Goal: Task Accomplishment & Management: Use online tool/utility

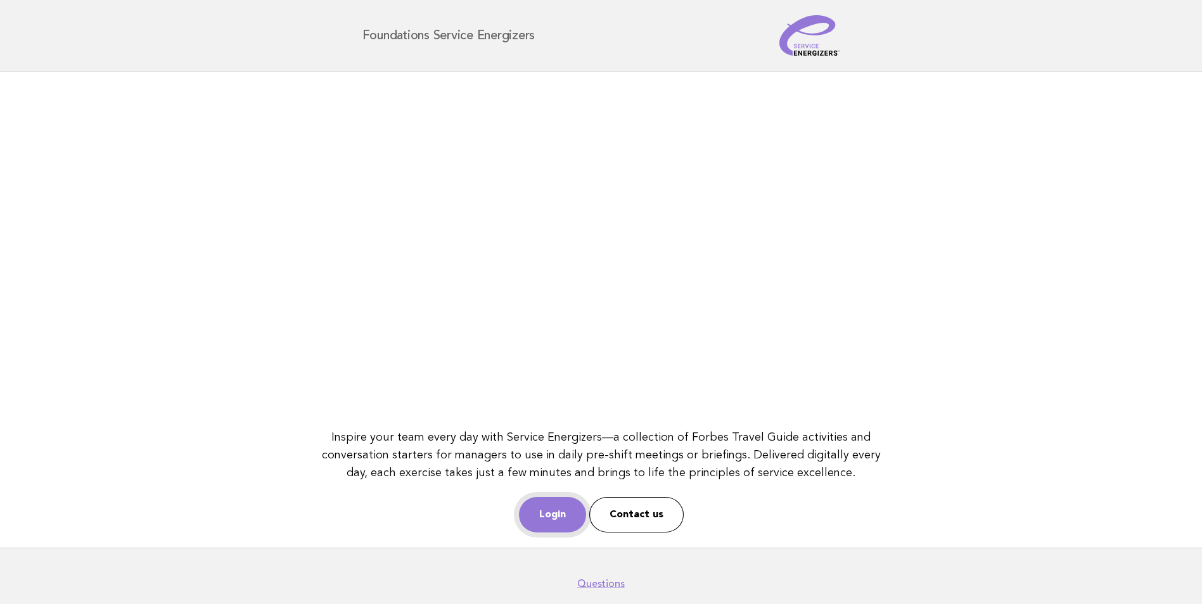
click at [569, 515] on link "Login" at bounding box center [552, 514] width 67 height 35
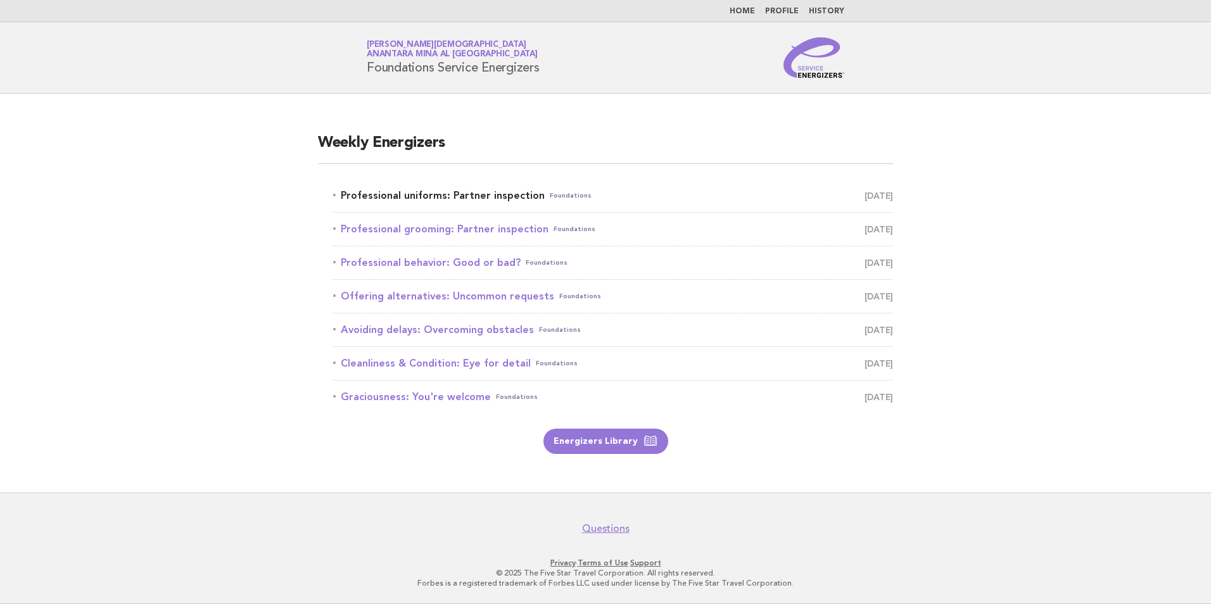
click at [475, 200] on link "Professional uniforms: Partner inspection Foundations October 1" at bounding box center [613, 196] width 560 height 18
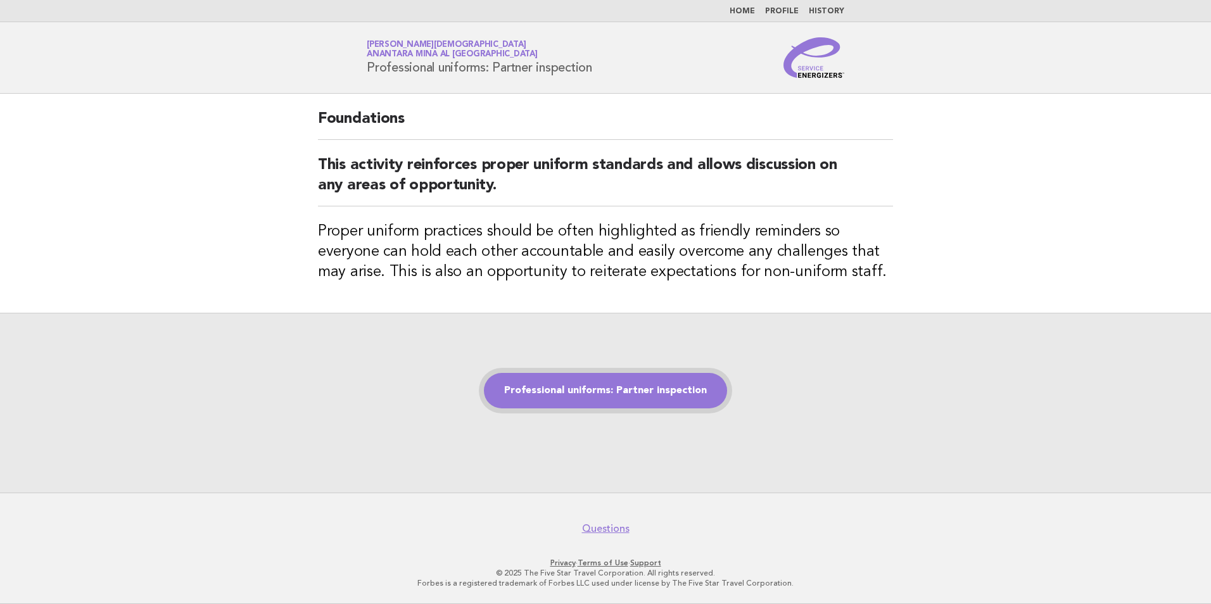
click at [660, 399] on link "Professional uniforms: Partner inspection" at bounding box center [605, 390] width 243 height 35
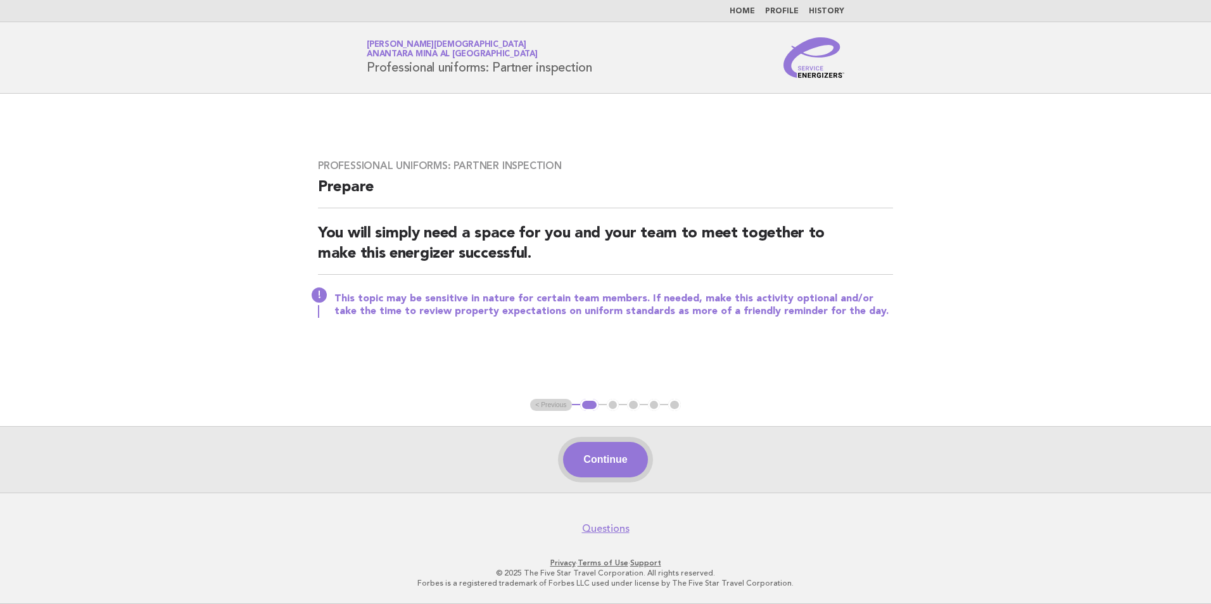
click at [608, 466] on button "Continue" at bounding box center [605, 459] width 84 height 35
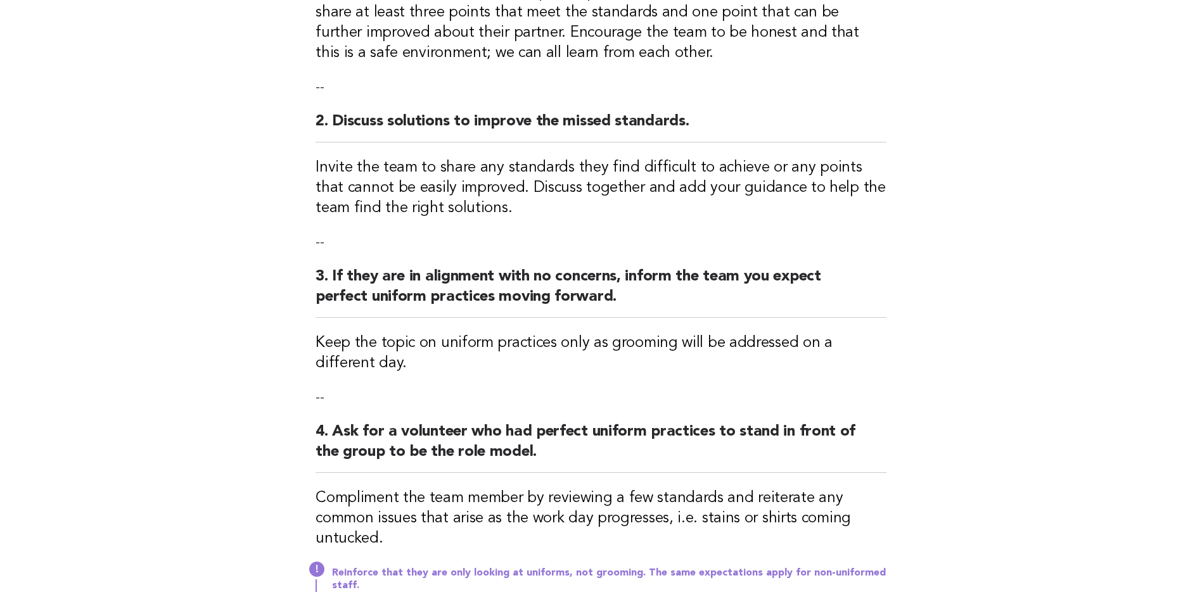
scroll to position [380, 0]
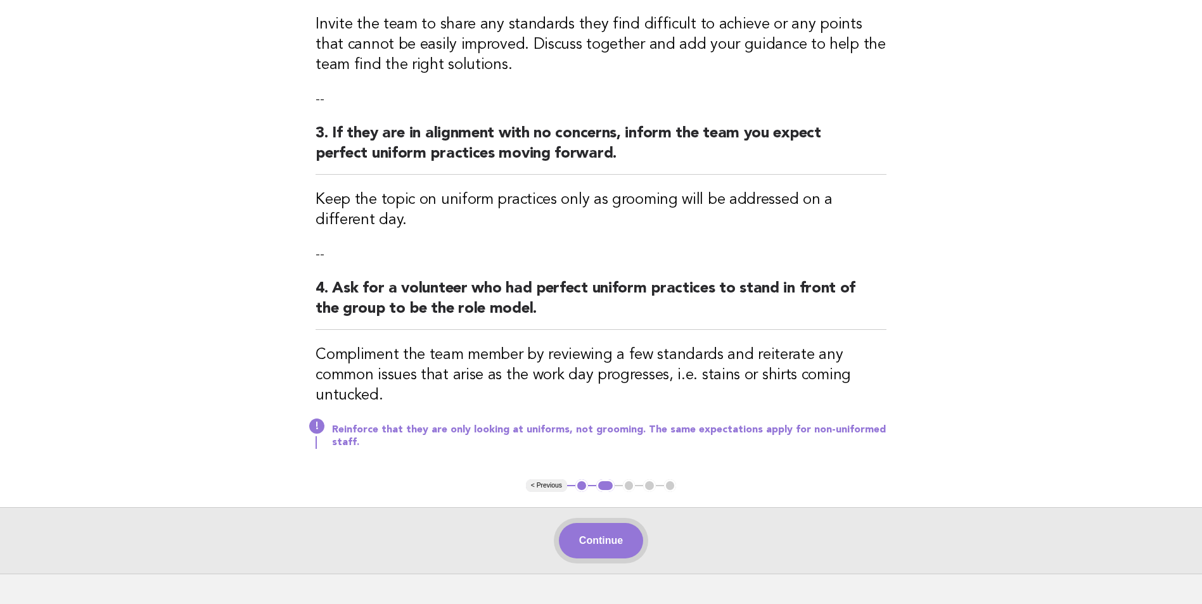
click at [584, 546] on button "Continue" at bounding box center [601, 540] width 84 height 35
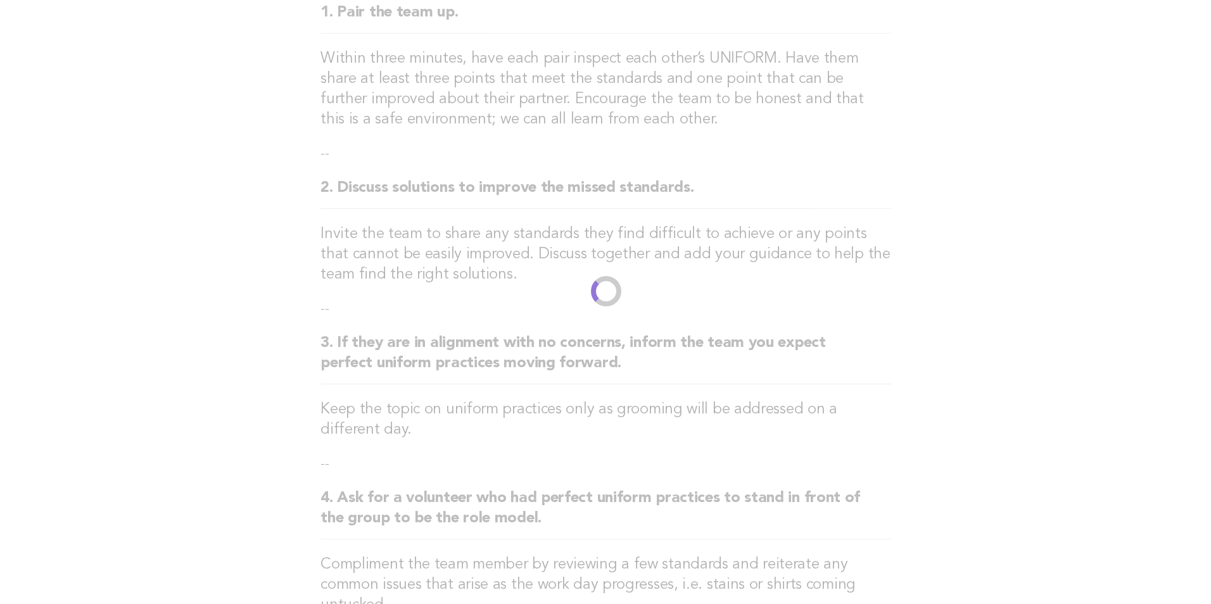
scroll to position [0, 0]
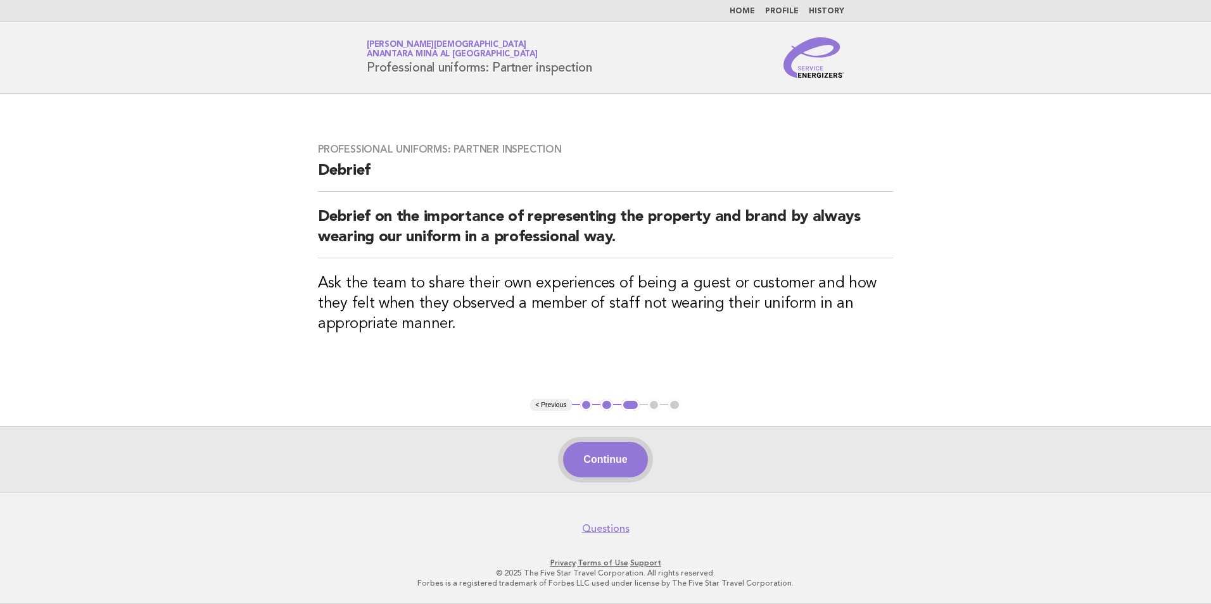
click at [600, 469] on button "Continue" at bounding box center [605, 459] width 84 height 35
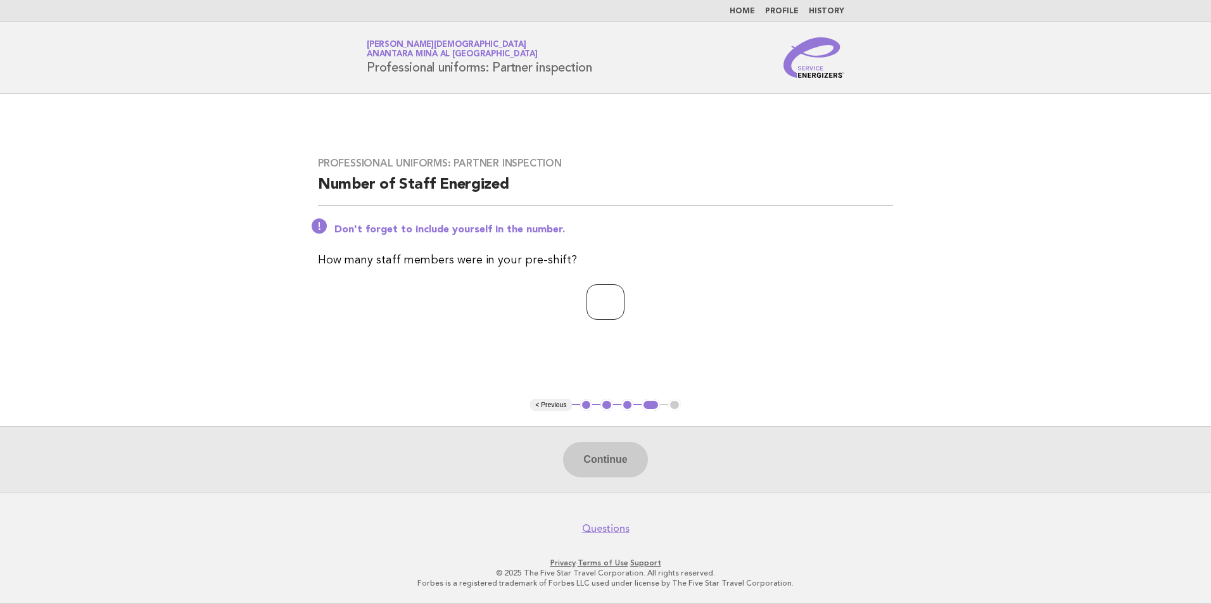
click at [608, 307] on input "number" at bounding box center [606, 301] width 38 height 35
type input "*"
click at [614, 457] on button "Continue" at bounding box center [605, 459] width 84 height 35
